Goal: Information Seeking & Learning: Learn about a topic

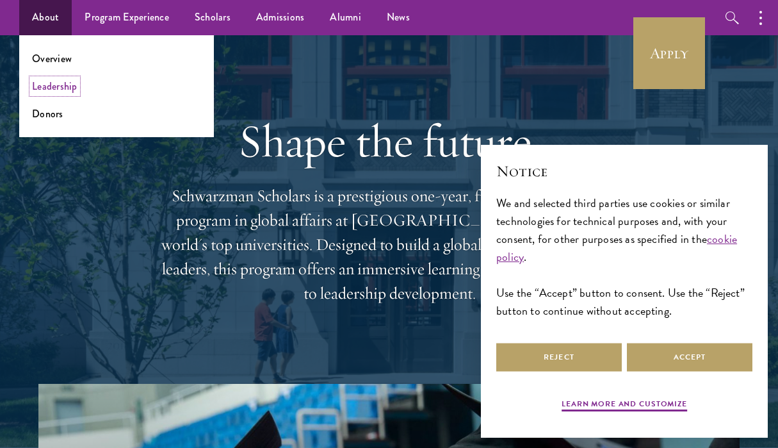
click at [36, 90] on link "Leadership" at bounding box center [54, 86] width 45 height 15
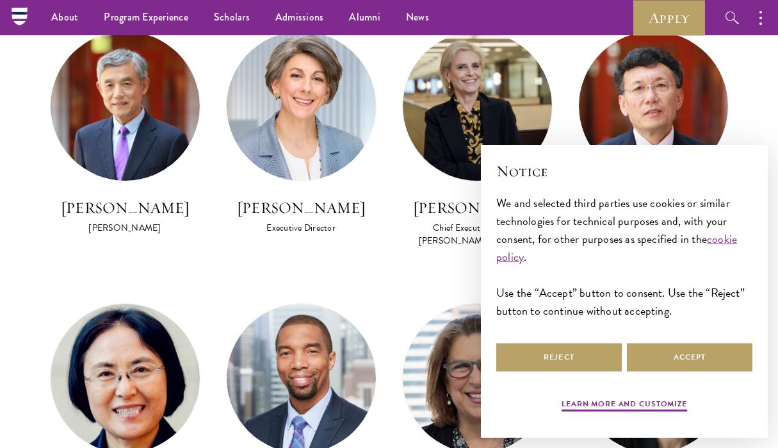
scroll to position [790, 0]
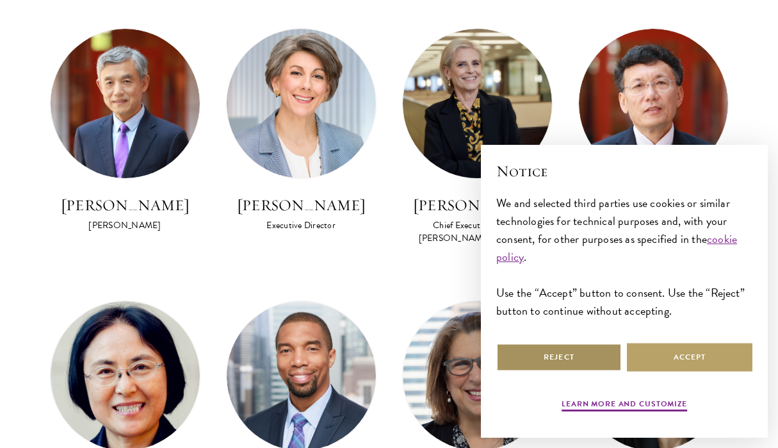
click at [592, 368] on button "Reject" at bounding box center [558, 357] width 125 height 29
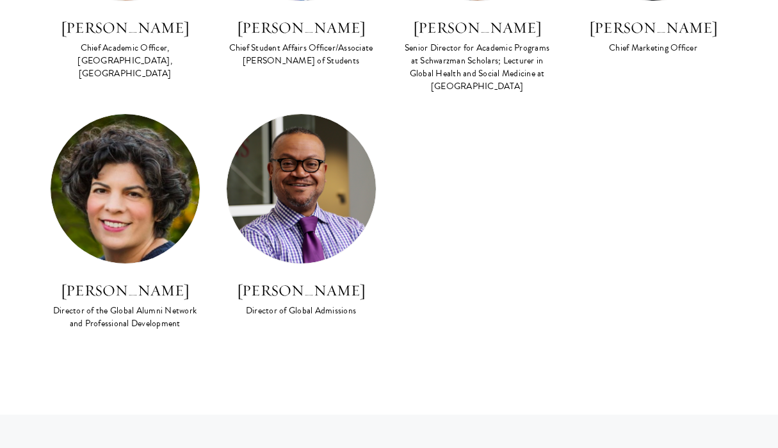
scroll to position [1246, 0]
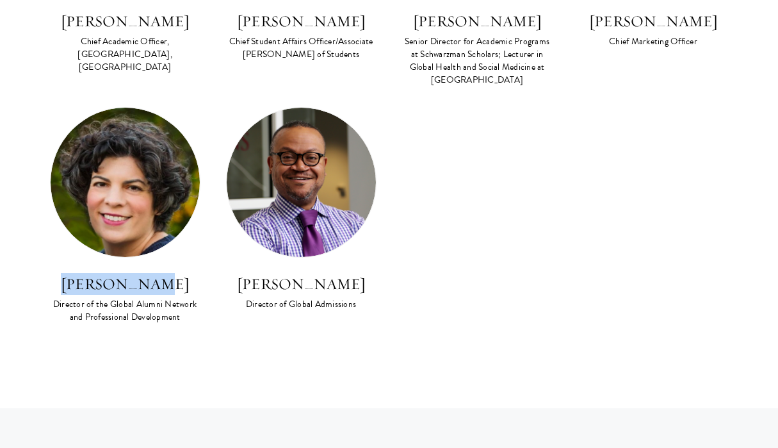
drag, startPoint x: 170, startPoint y: 249, endPoint x: 79, endPoint y: 244, distance: 90.4
click at [79, 273] on h3 "[PERSON_NAME]" at bounding box center [125, 284] width 150 height 22
copy h3 "[PERSON_NAME]"
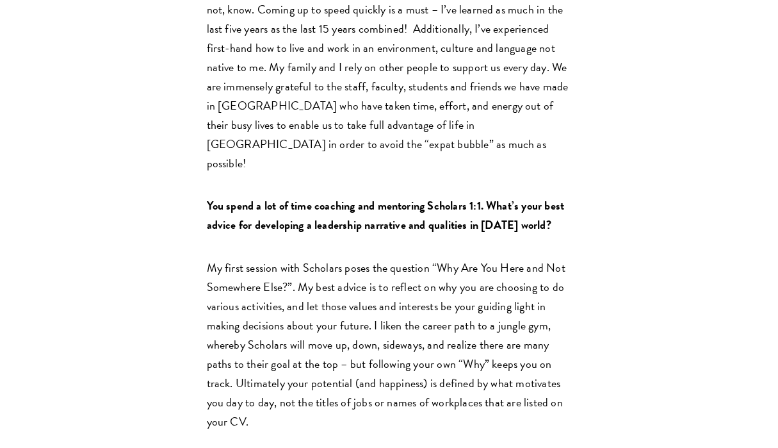
scroll to position [1082, 0]
